Goal: Book appointment/travel/reservation

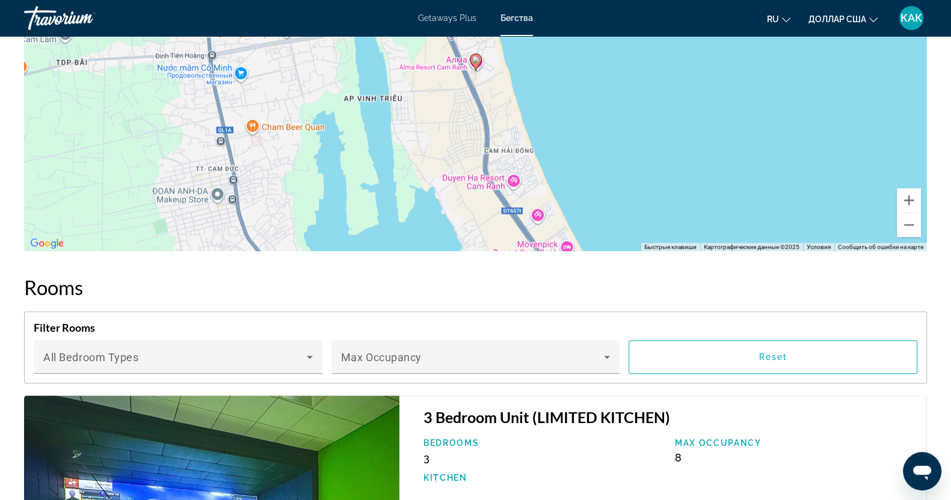
scroll to position [1729, 0]
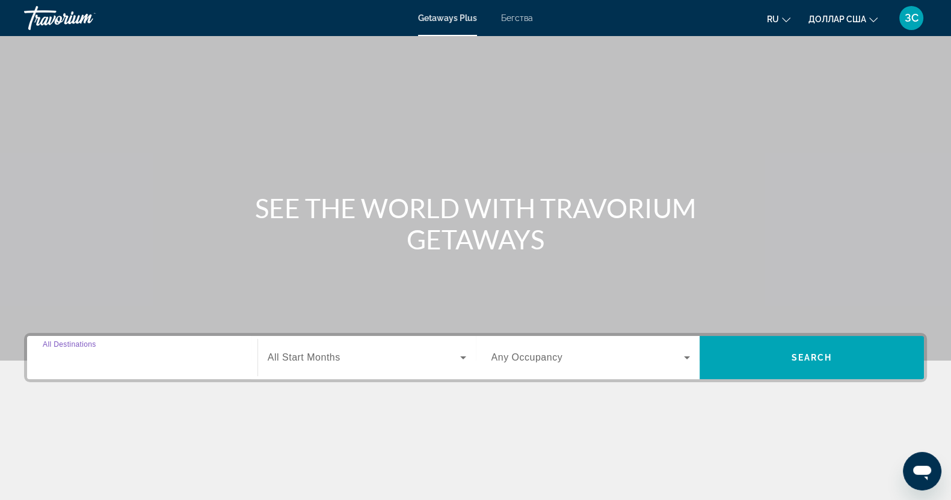
click at [112, 363] on input "Destination All Destinations" at bounding box center [142, 358] width 199 height 14
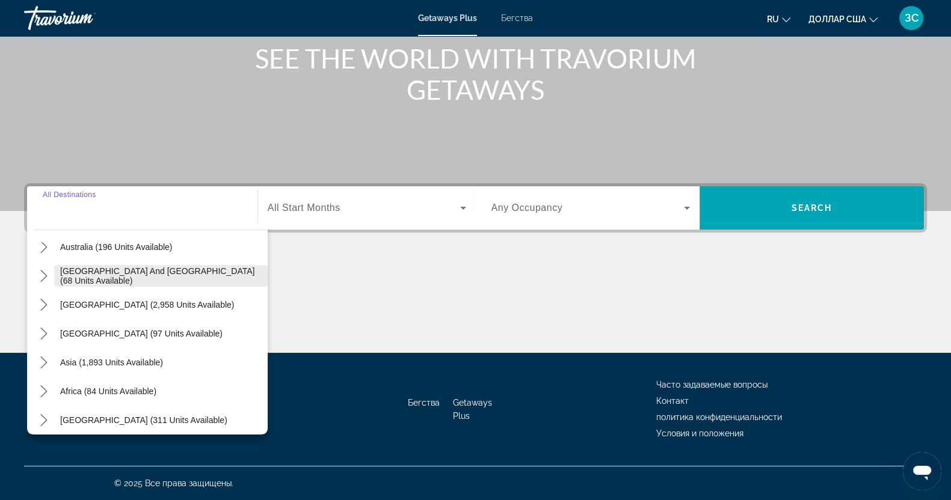
scroll to position [195, 0]
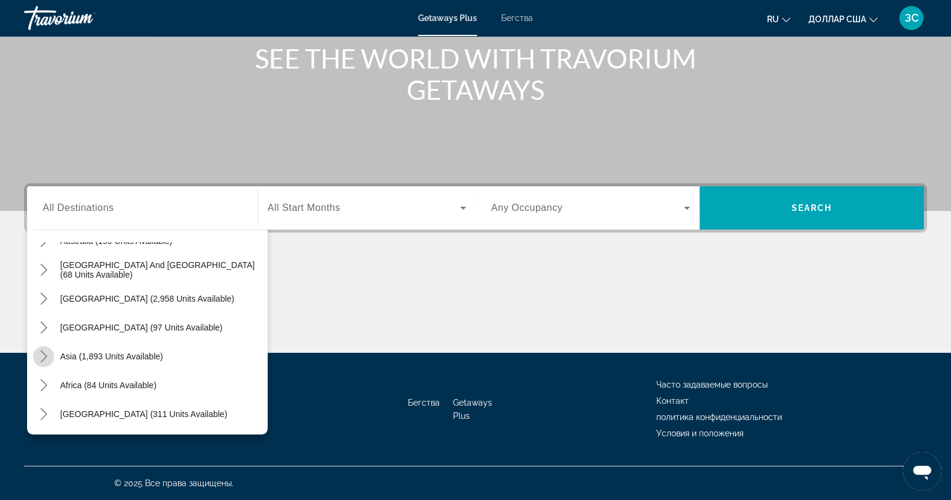
click at [41, 357] on icon "Toggle Asia (1,893 units available) submenu" at bounding box center [44, 357] width 12 height 12
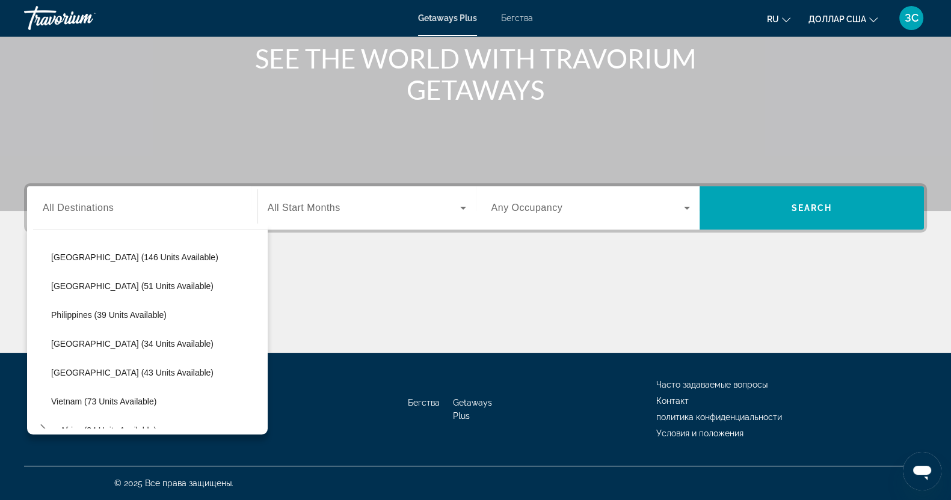
scroll to position [445, 0]
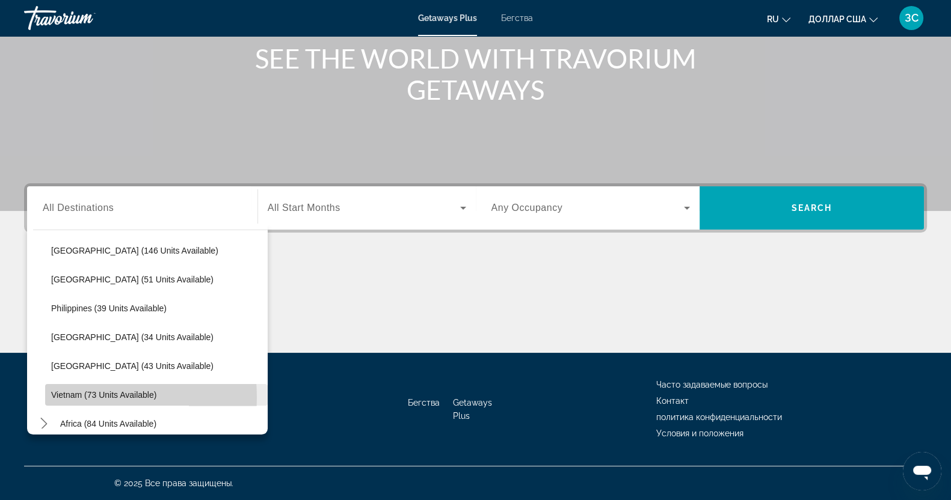
click at [70, 396] on span "Vietnam (73 units available)" at bounding box center [103, 395] width 105 height 10
type input "**********"
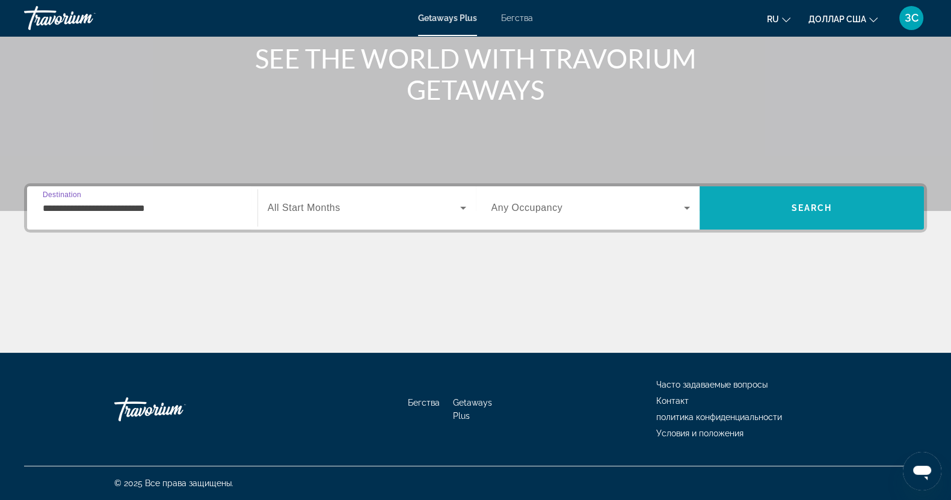
click at [818, 201] on span "Поиск" at bounding box center [811, 208] width 224 height 29
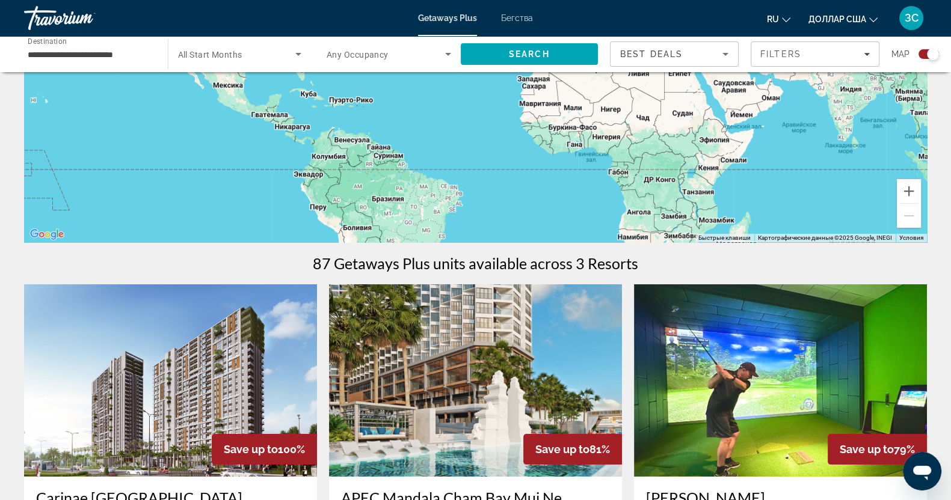
scroll to position [226, 0]
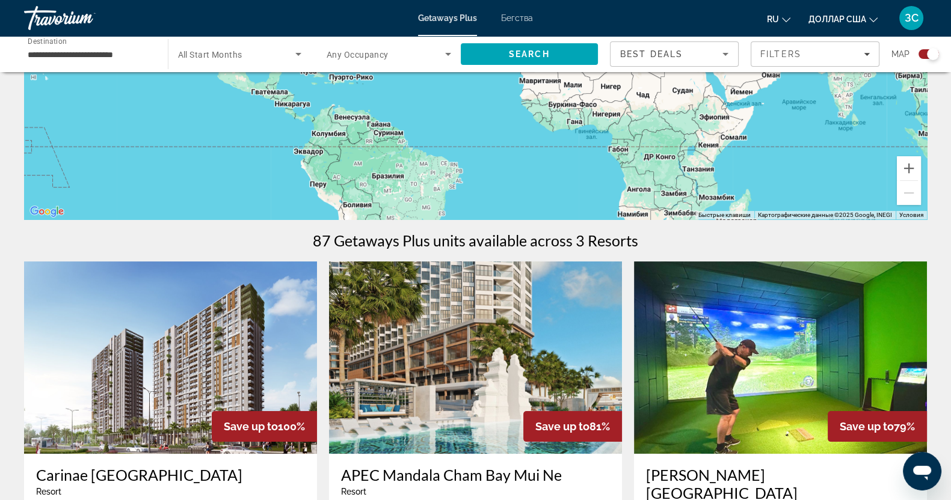
click at [526, 16] on font "Бегства" at bounding box center [517, 18] width 32 height 10
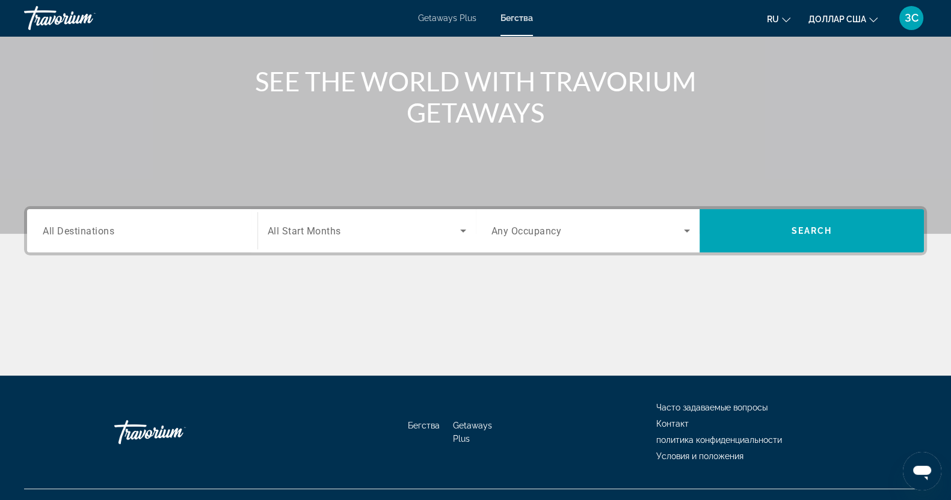
scroll to position [150, 0]
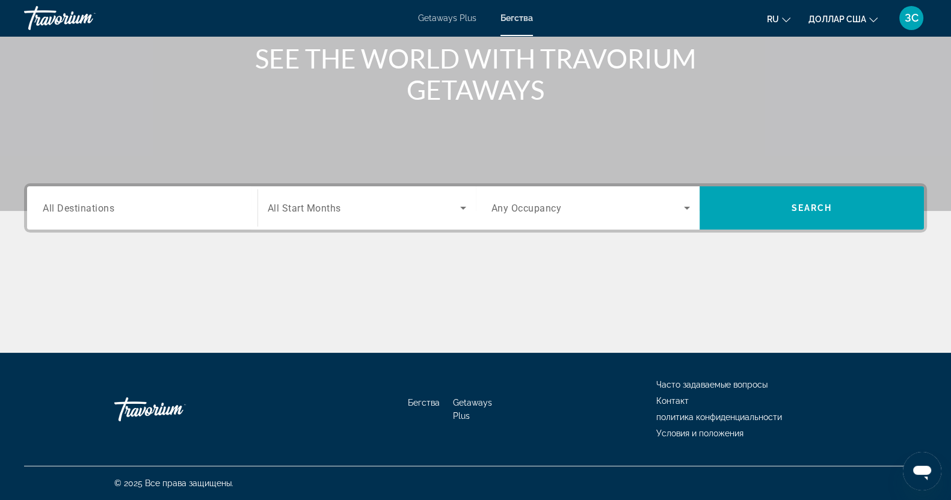
click at [152, 200] on div "Search widget" at bounding box center [142, 208] width 199 height 34
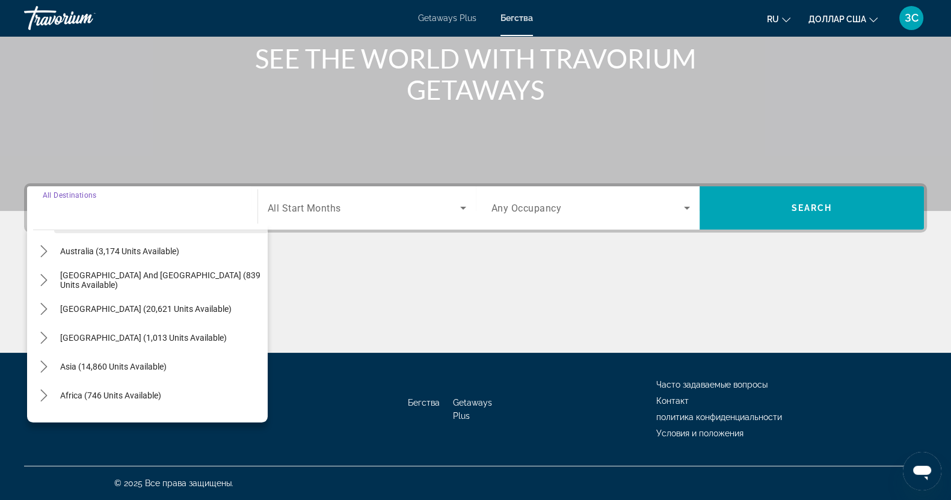
scroll to position [195, 0]
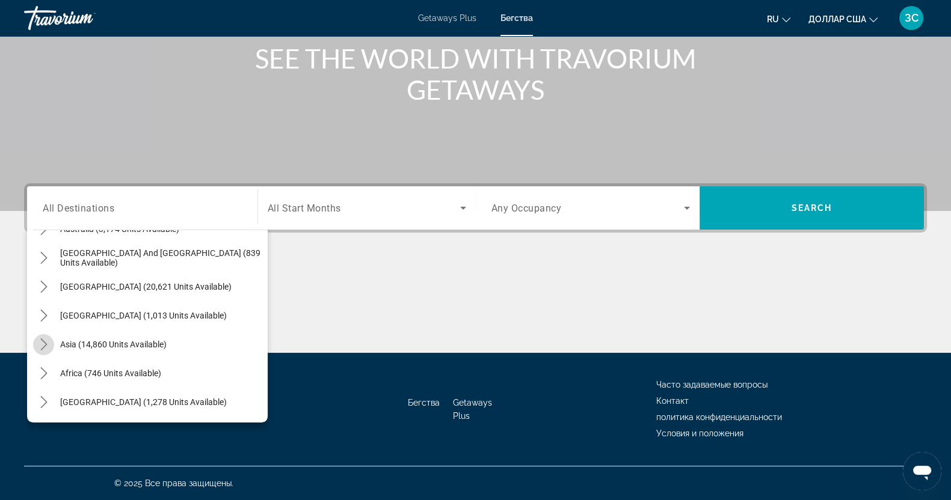
click at [43, 343] on icon "Toggle Asia (14,860 units available) submenu" at bounding box center [44, 345] width 12 height 12
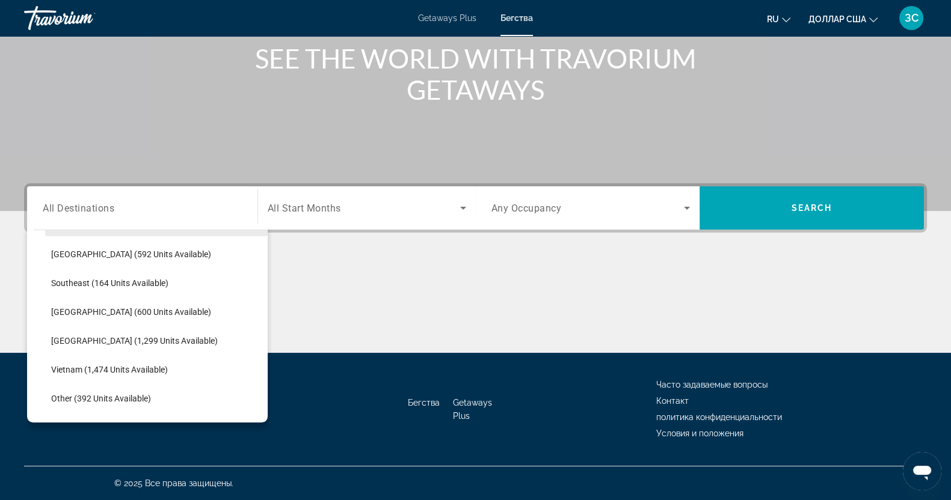
scroll to position [595, 0]
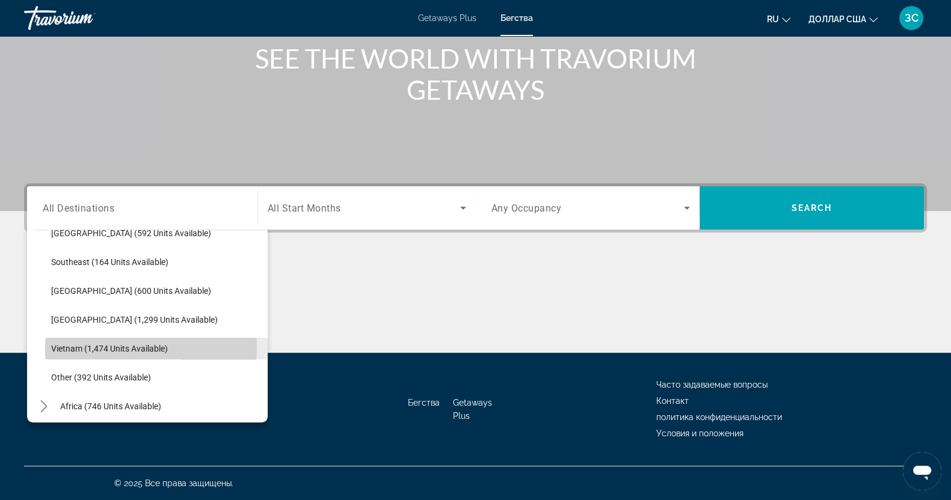
click at [66, 344] on span "Vietnam (1,474 units available)" at bounding box center [109, 349] width 117 height 10
type input "**********"
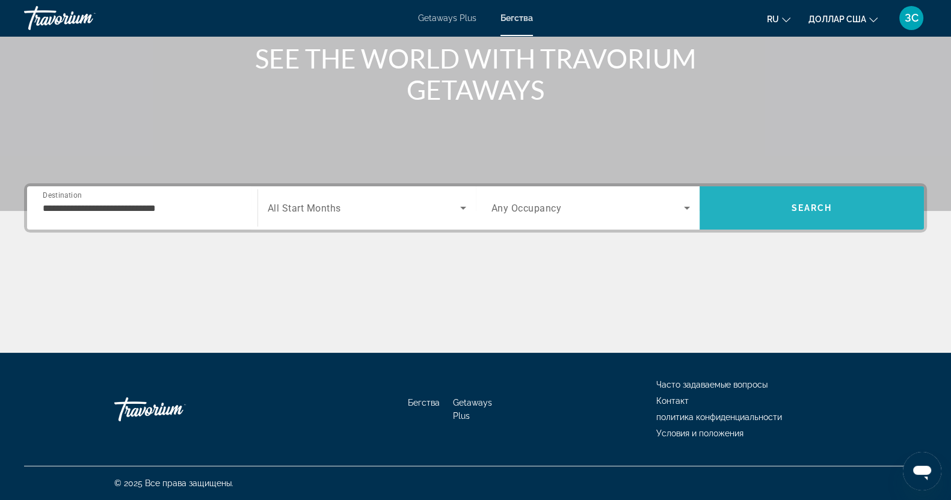
click at [819, 210] on span "Search" at bounding box center [811, 208] width 41 height 10
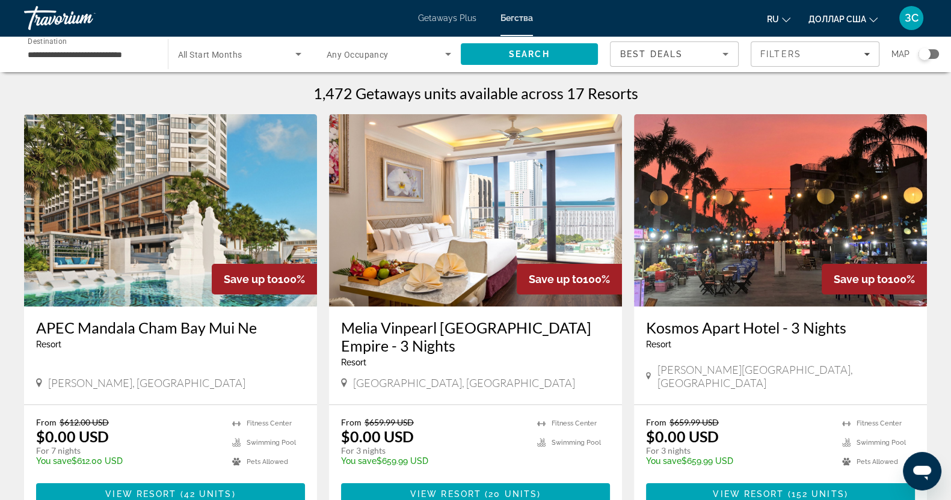
click at [491, 184] on img "Основное содержание" at bounding box center [475, 210] width 293 height 192
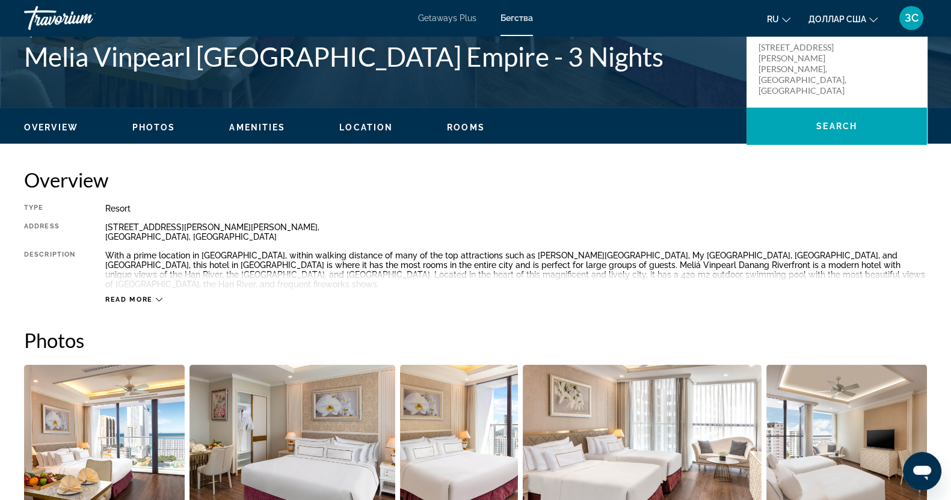
scroll to position [226, 0]
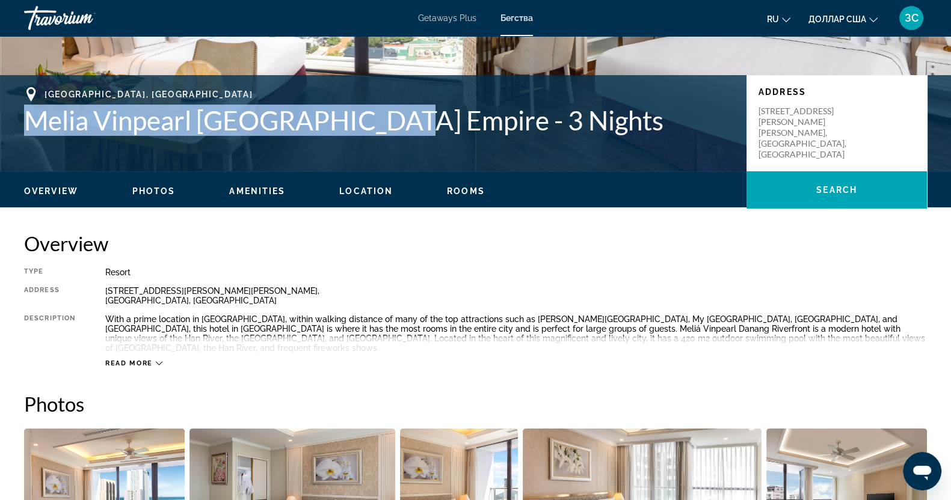
drag, startPoint x: 18, startPoint y: 123, endPoint x: 397, endPoint y: 110, distance: 379.7
click at [397, 110] on div "[GEOGRAPHIC_DATA], [GEOGRAPHIC_DATA] Melia Vinpearl [GEOGRAPHIC_DATA] Empire - …" at bounding box center [475, 123] width 951 height 72
copy h1 "Melia Vinpearl [GEOGRAPHIC_DATA] Empir"
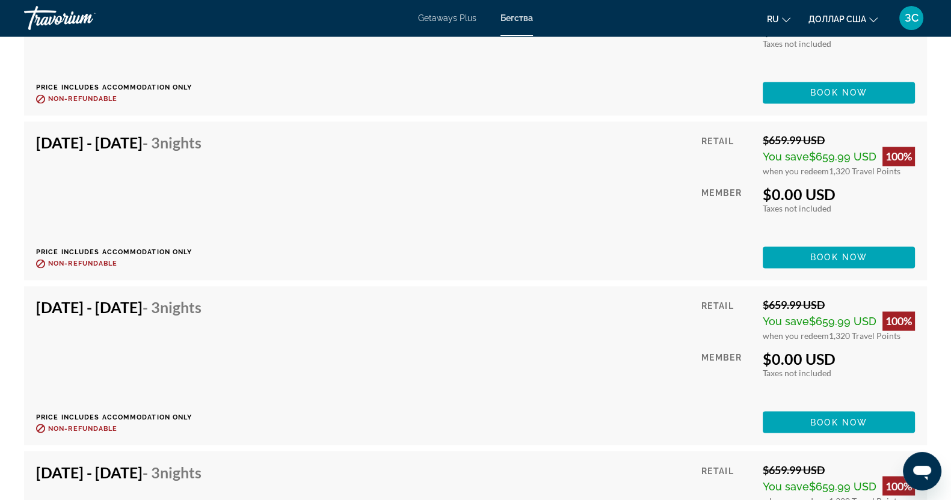
scroll to position [2426, 0]
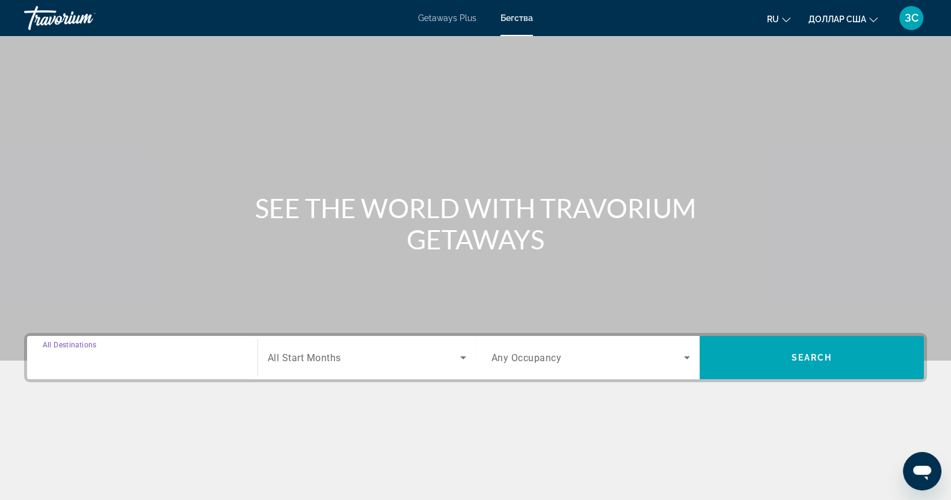
click at [81, 351] on input "Destination All Destinations" at bounding box center [142, 358] width 199 height 14
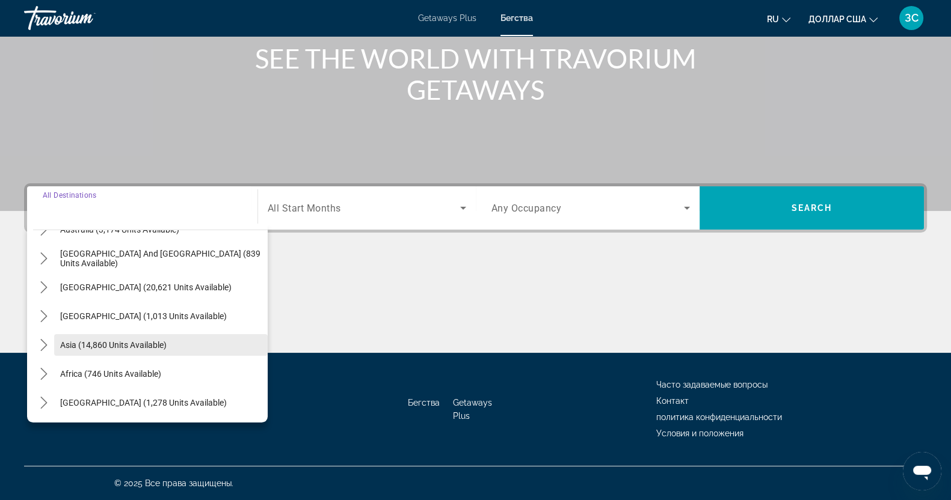
scroll to position [195, 0]
click at [46, 345] on icon "Toggle Asia (14,860 units available) submenu" at bounding box center [44, 345] width 12 height 12
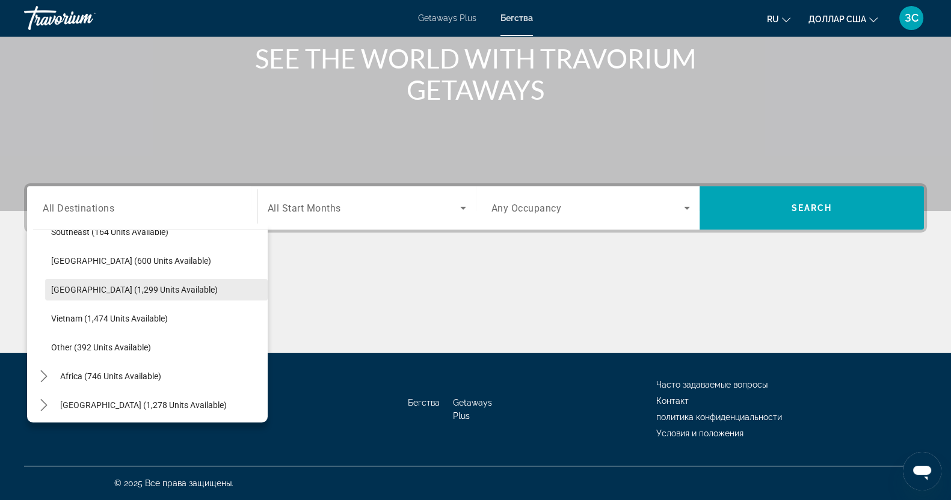
scroll to position [628, 0]
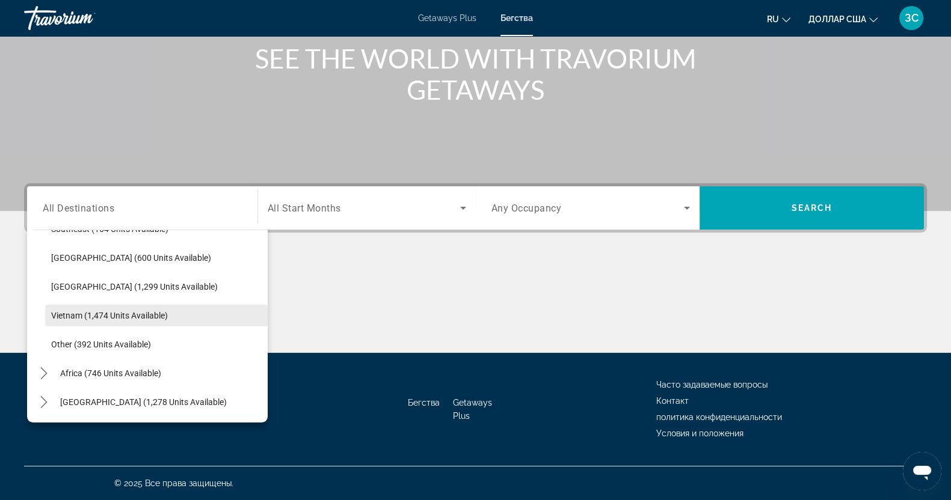
click at [79, 314] on span "Vietnam (1,474 units available)" at bounding box center [109, 316] width 117 height 10
type input "**********"
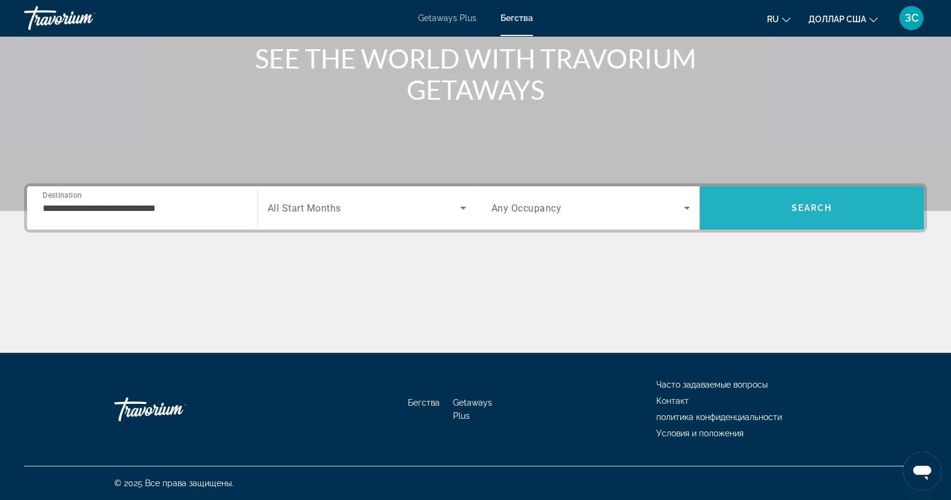
click at [803, 207] on span "Search" at bounding box center [811, 208] width 41 height 10
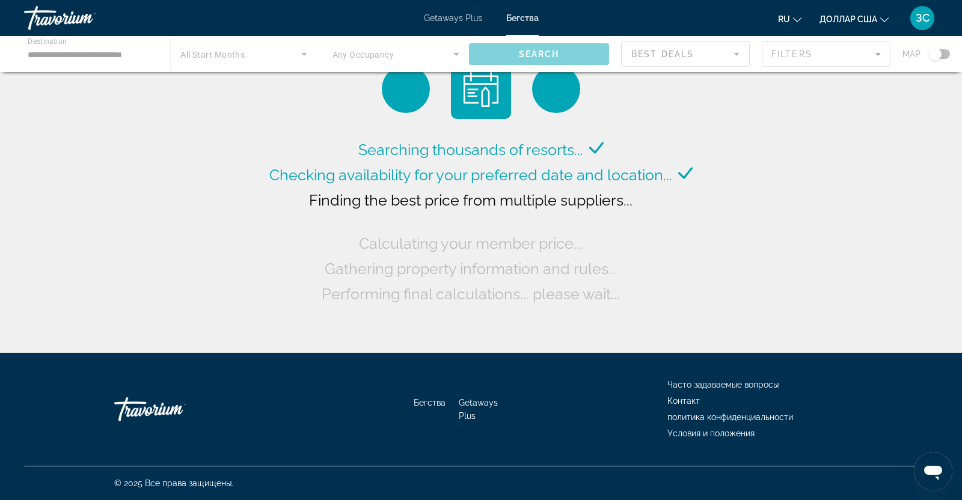
click at [877, 52] on div "Основное содержание" at bounding box center [481, 54] width 962 height 36
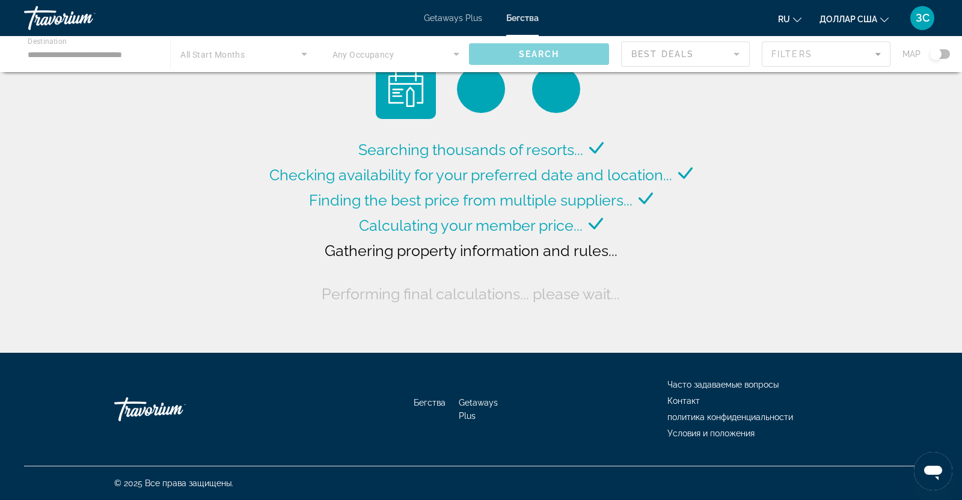
click at [878, 52] on div "Основное содержание" at bounding box center [481, 54] width 962 height 36
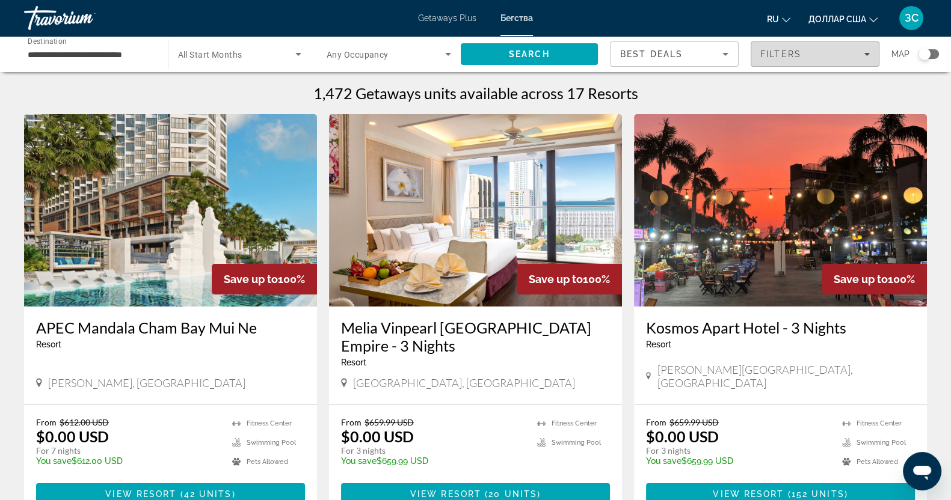
click at [864, 54] on icon "Filters" at bounding box center [867, 54] width 6 height 6
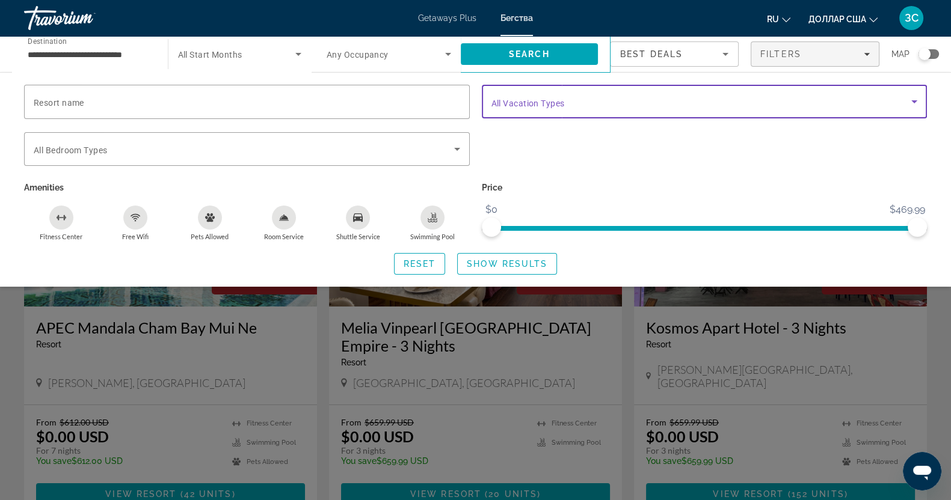
click at [916, 102] on icon "Search widget" at bounding box center [914, 101] width 14 height 14
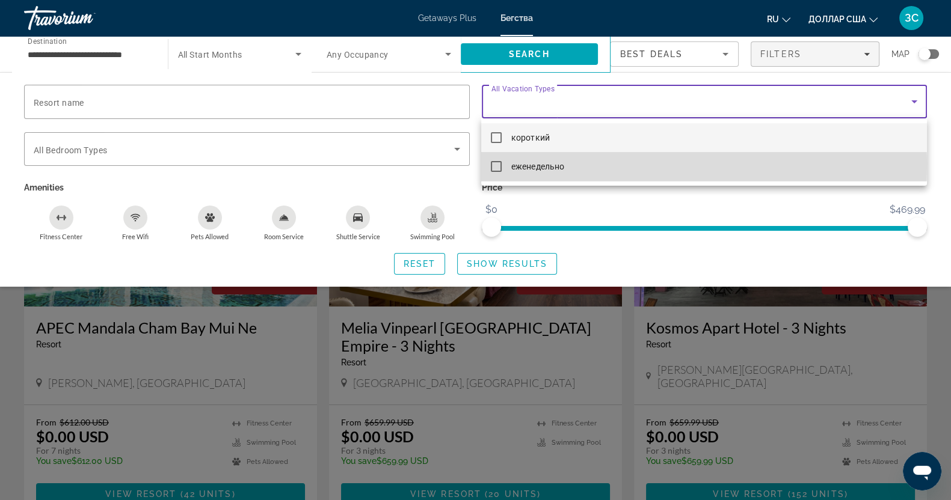
click at [499, 164] on mat-pseudo-checkbox at bounding box center [496, 166] width 11 height 11
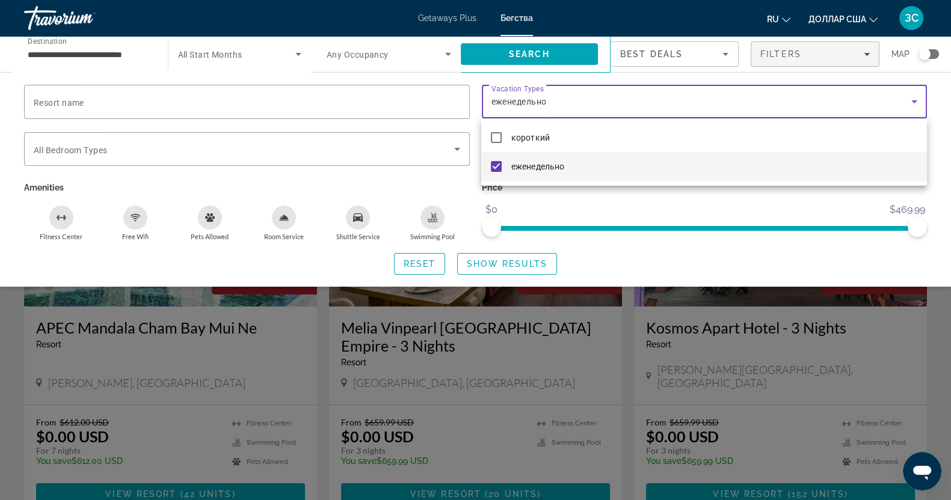
click at [502, 260] on div at bounding box center [475, 250] width 951 height 500
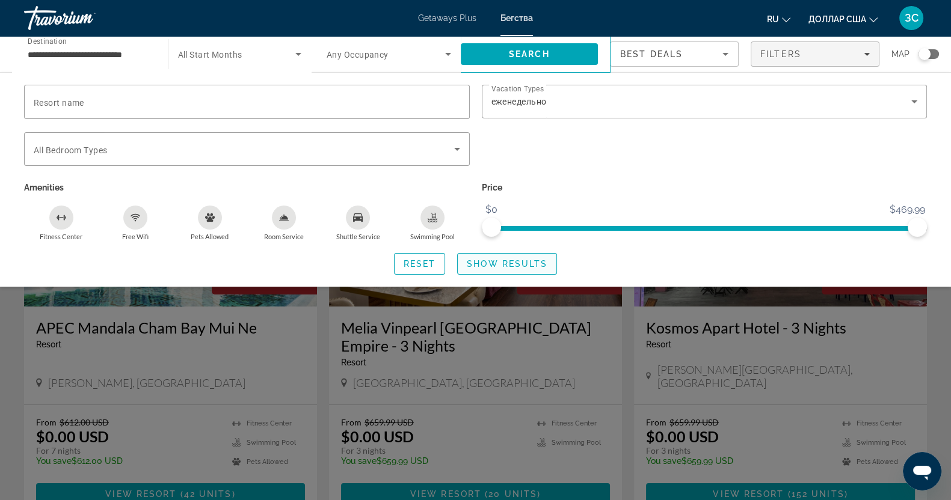
click at [508, 265] on span "Show Results" at bounding box center [507, 264] width 81 height 10
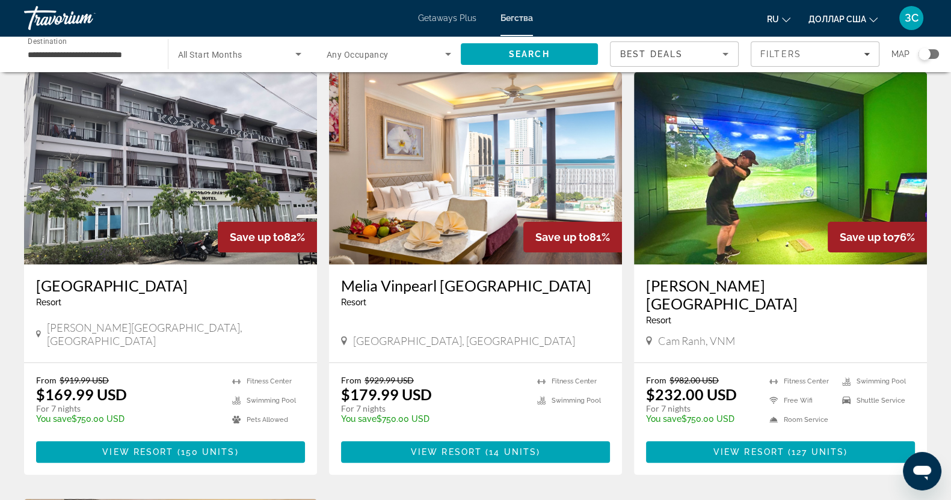
scroll to position [434, 0]
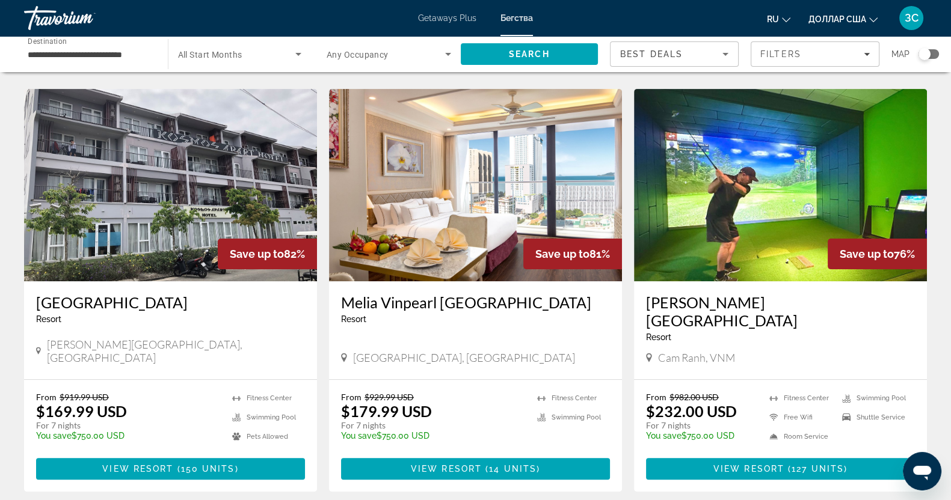
click at [803, 180] on img "Основное содержание" at bounding box center [780, 185] width 293 height 192
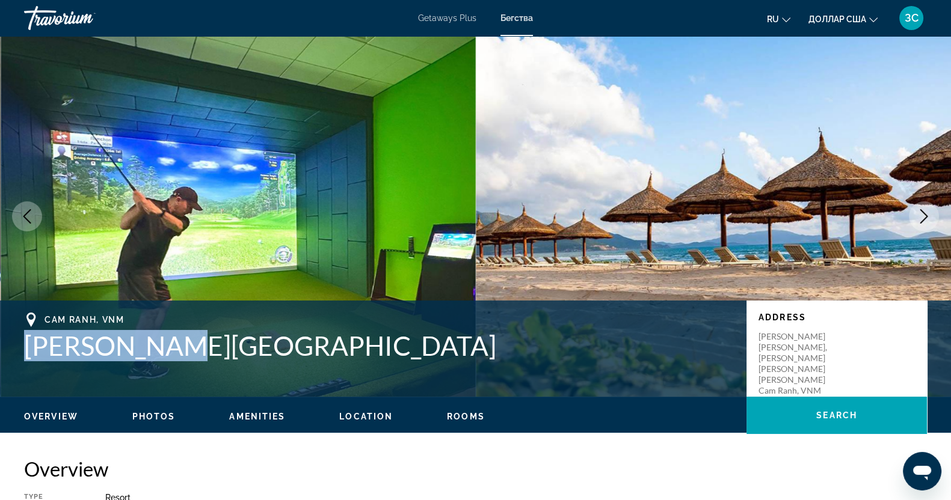
drag, startPoint x: 24, startPoint y: 346, endPoint x: 180, endPoint y: 347, distance: 156.4
click at [180, 347] on div "Cam Ranh, [GEOGRAPHIC_DATA][PERSON_NAME] Address [PERSON_NAME][GEOGRAPHIC_DATA]…" at bounding box center [475, 349] width 951 height 72
copy h1 "[PERSON_NAME][GEOGRAPHIC_DATA]"
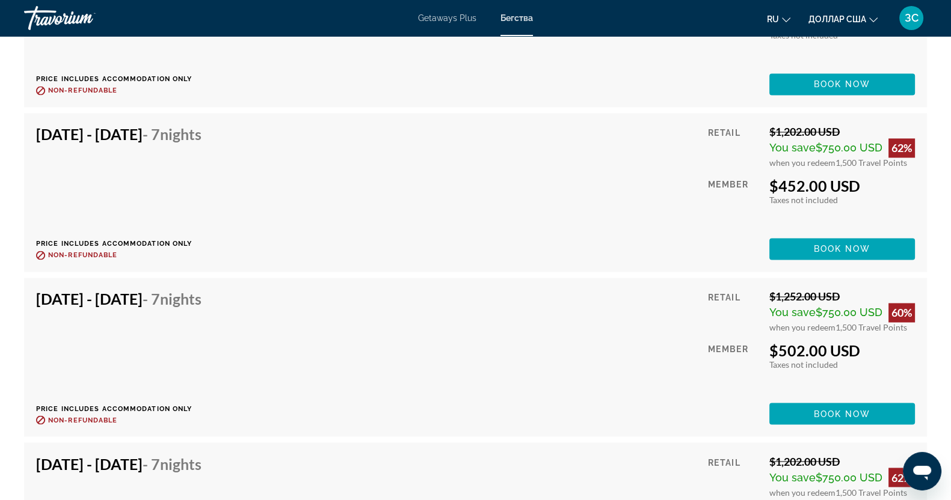
scroll to position [2481, 0]
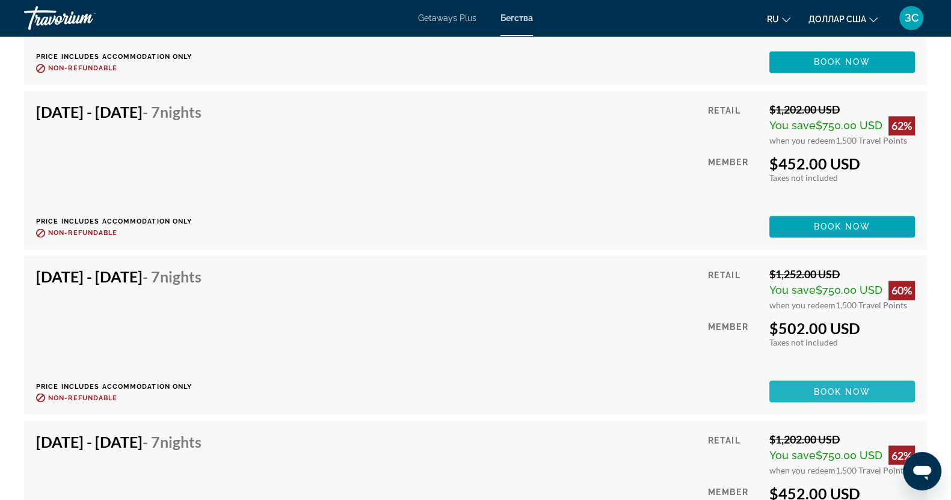
click at [830, 387] on span "Book now" at bounding box center [842, 392] width 57 height 10
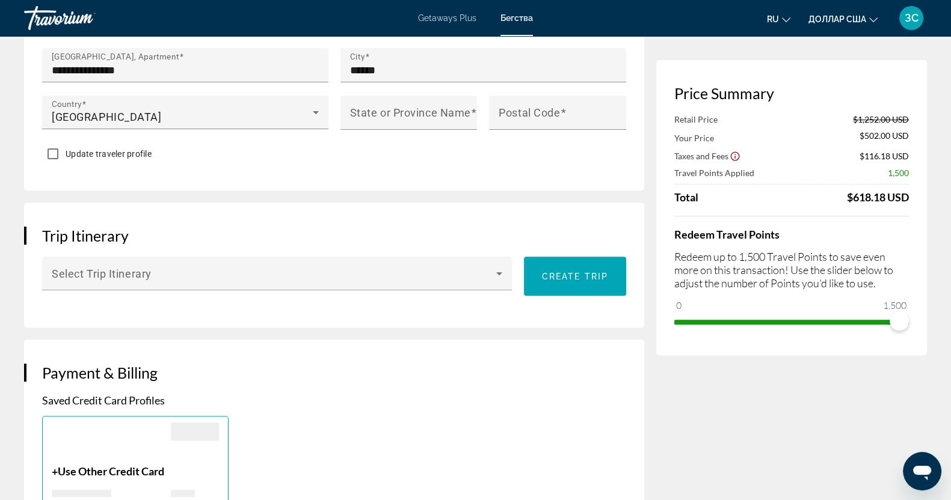
scroll to position [601, 0]
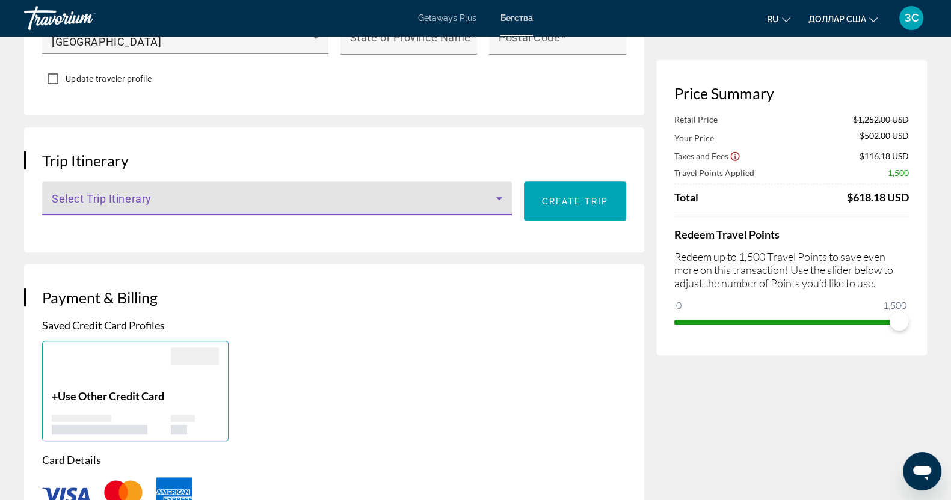
click at [505, 194] on icon "Основное содержание" at bounding box center [499, 198] width 14 height 14
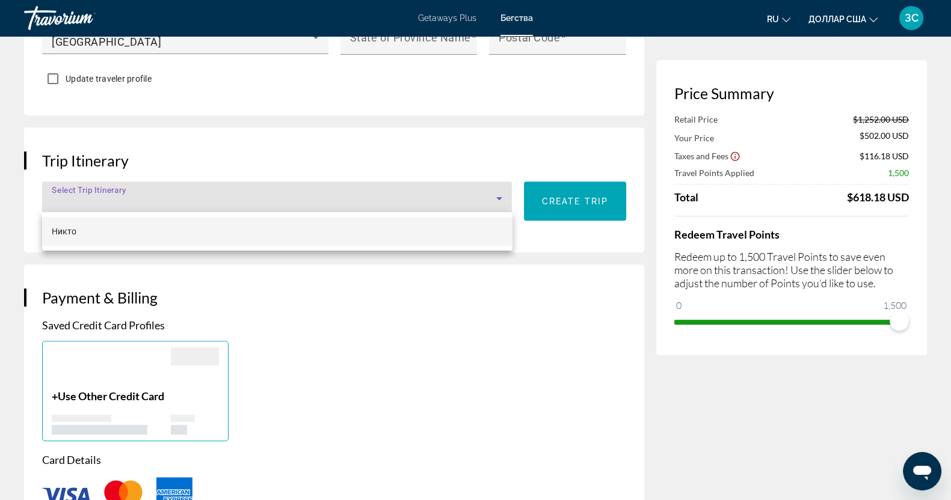
click at [495, 118] on div at bounding box center [475, 250] width 951 height 500
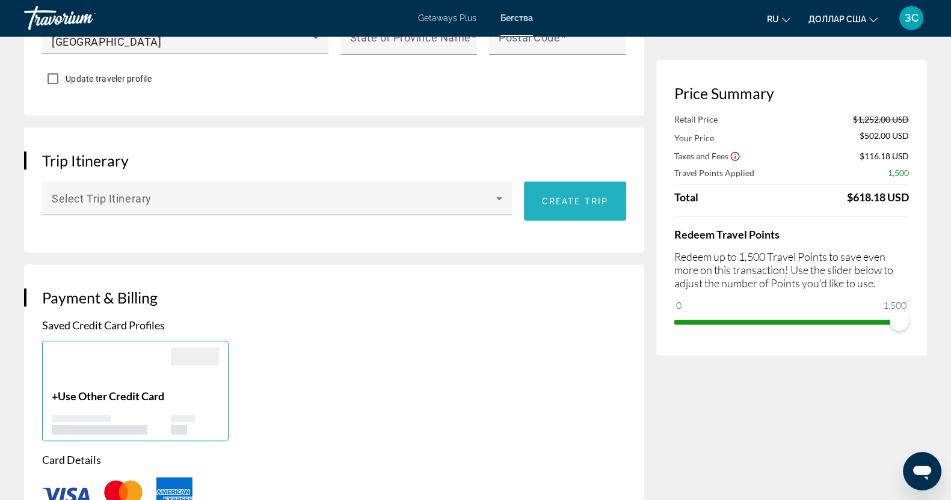
click at [574, 210] on span "Основное содержание" at bounding box center [575, 201] width 102 height 29
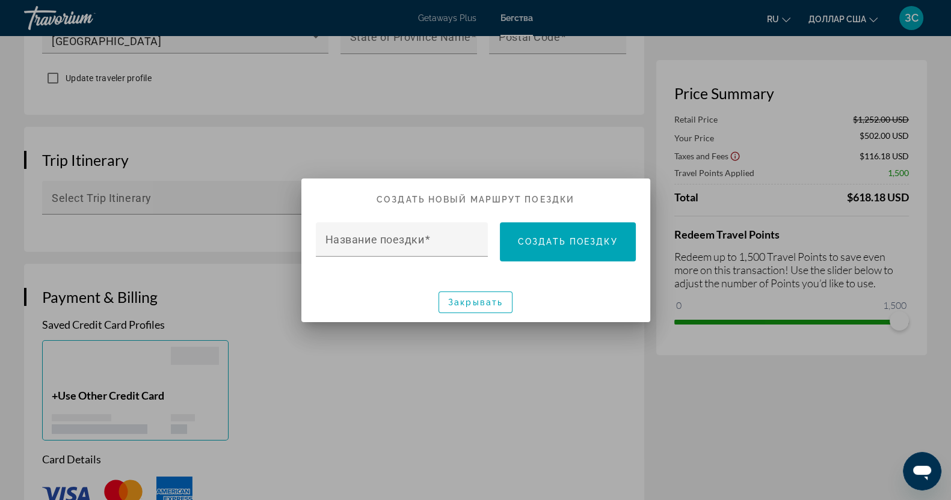
click at [525, 127] on div at bounding box center [475, 250] width 951 height 500
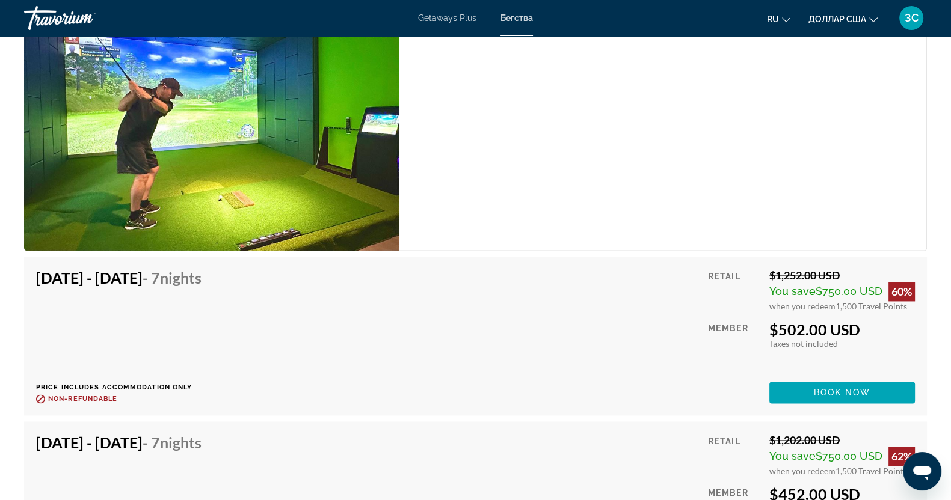
scroll to position [2179, 0]
